Goal: Navigation & Orientation: Find specific page/section

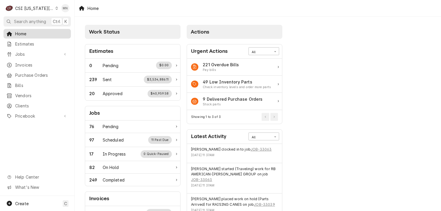
click at [35, 34] on span "Home" at bounding box center [41, 34] width 53 height 6
